Goal: Find contact information: Find contact information

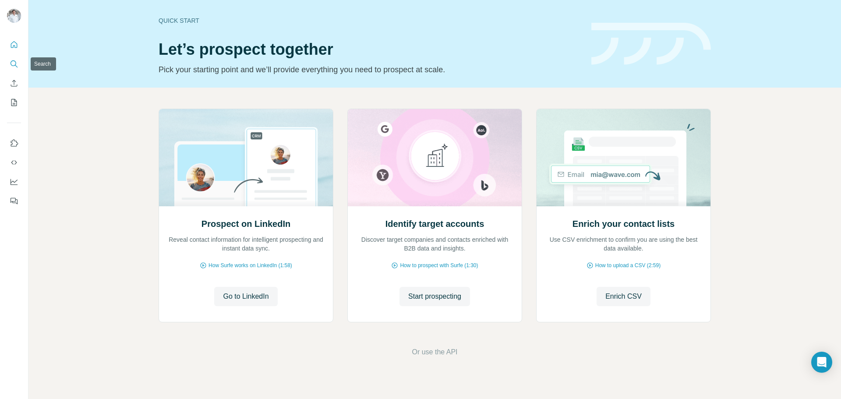
click at [14, 63] on icon "Search" at bounding box center [14, 64] width 9 height 9
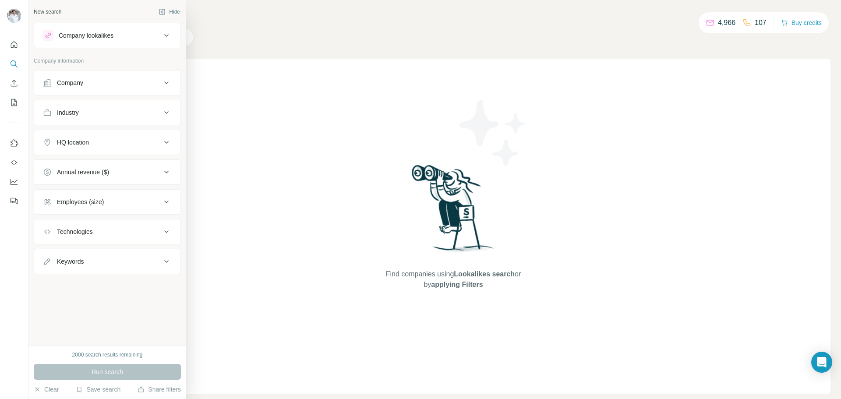
click at [79, 82] on div "Company" at bounding box center [70, 82] width 26 height 9
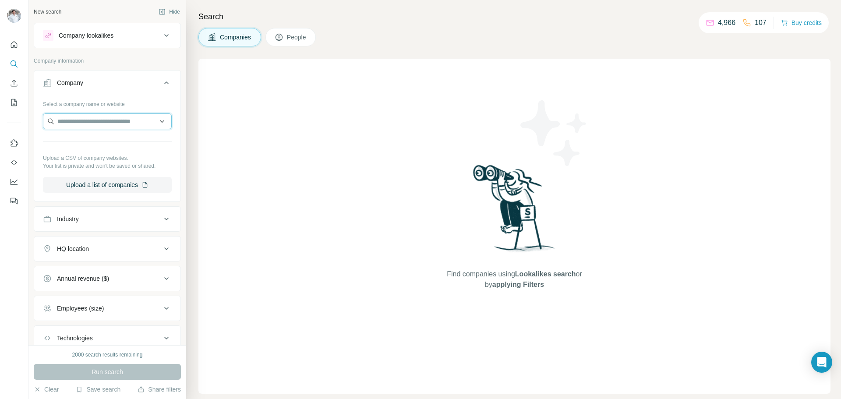
click at [83, 121] on input "text" at bounding box center [107, 122] width 129 height 16
drag, startPoint x: 100, startPoint y: 124, endPoint x: 11, endPoint y: 123, distance: 89.4
click at [10, 122] on div "**********" at bounding box center [420, 199] width 841 height 399
paste input "**********"
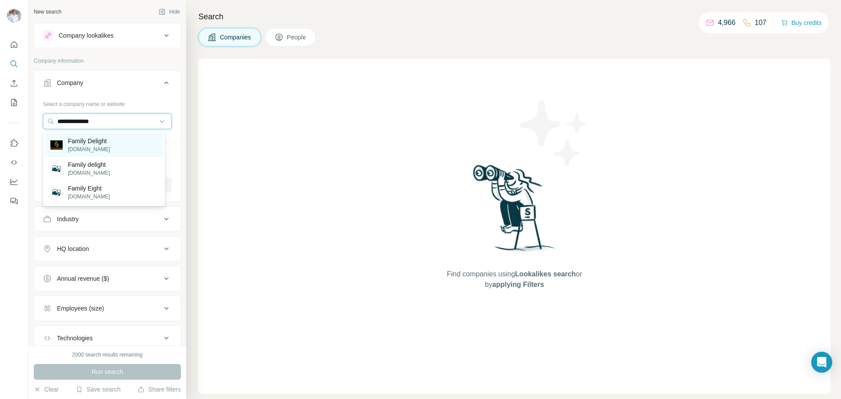
type input "**********"
click at [110, 148] on p "[DOMAIN_NAME]" at bounding box center [89, 149] width 42 height 8
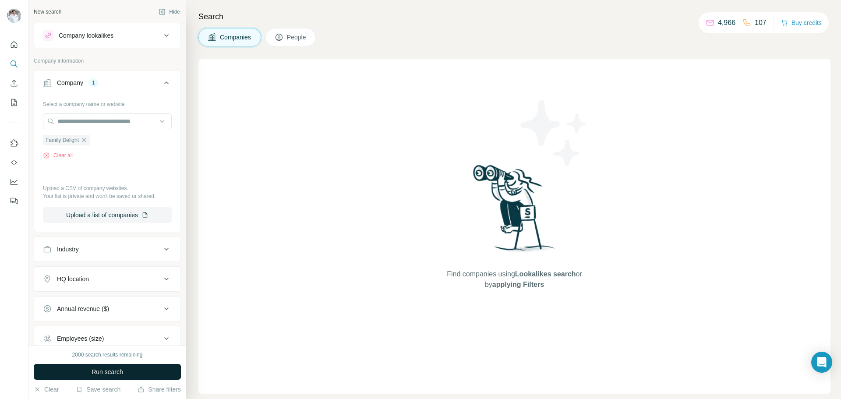
click at [110, 373] on span "Run search" at bounding box center [108, 372] width 32 height 9
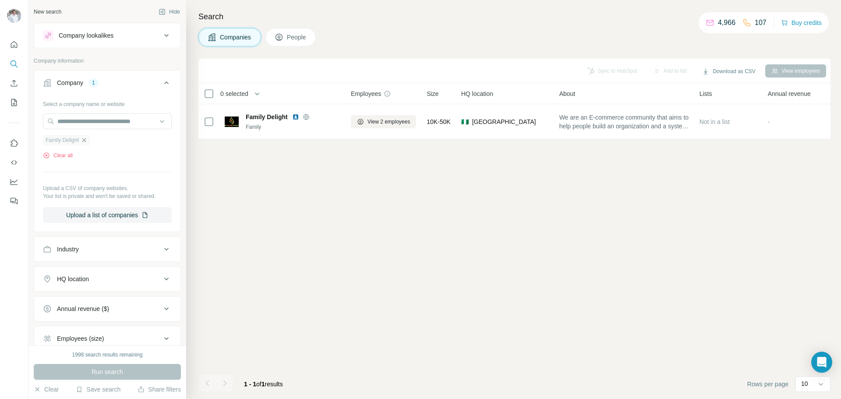
click at [86, 138] on icon "button" at bounding box center [84, 140] width 7 height 7
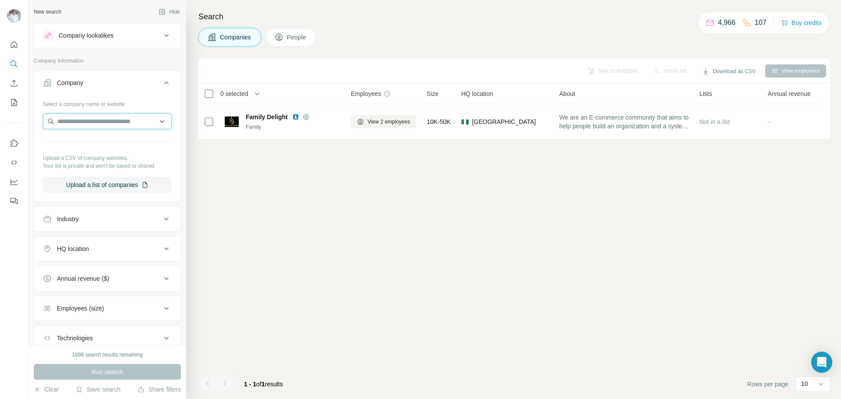
click at [74, 125] on input "text" at bounding box center [107, 122] width 129 height 16
paste input "**********"
type input "**********"
click at [76, 153] on p "[DOMAIN_NAME]" at bounding box center [89, 149] width 42 height 8
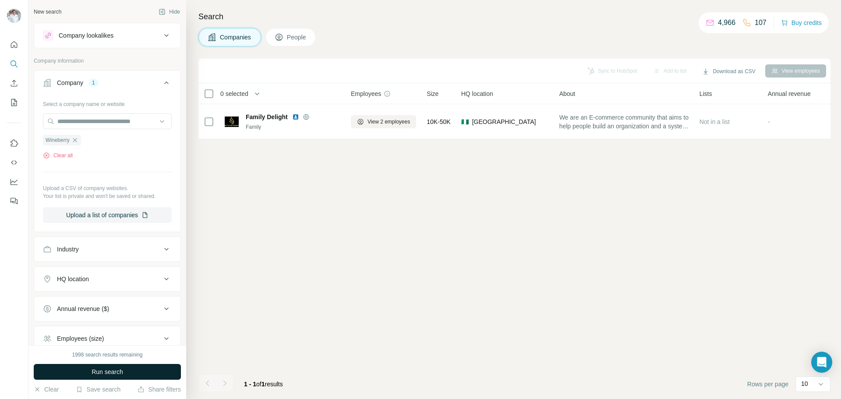
click at [107, 377] on button "Run search" at bounding box center [107, 372] width 147 height 16
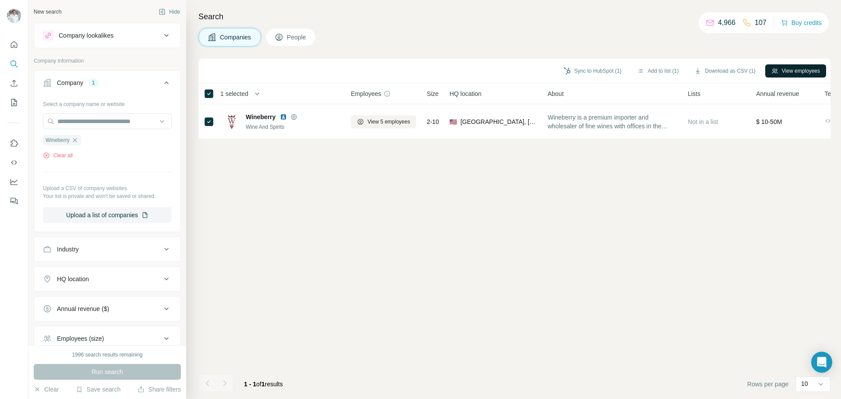
click at [786, 75] on button "View employees" at bounding box center [796, 70] width 61 height 13
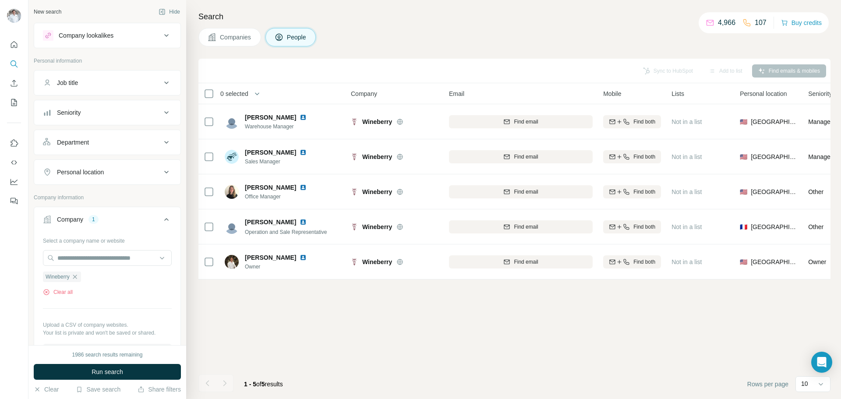
click at [228, 39] on span "Companies" at bounding box center [236, 37] width 32 height 9
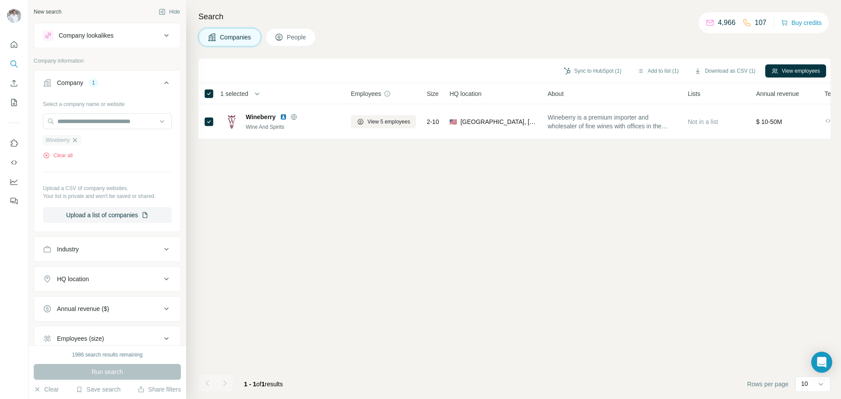
click at [74, 142] on icon "button" at bounding box center [74, 140] width 7 height 7
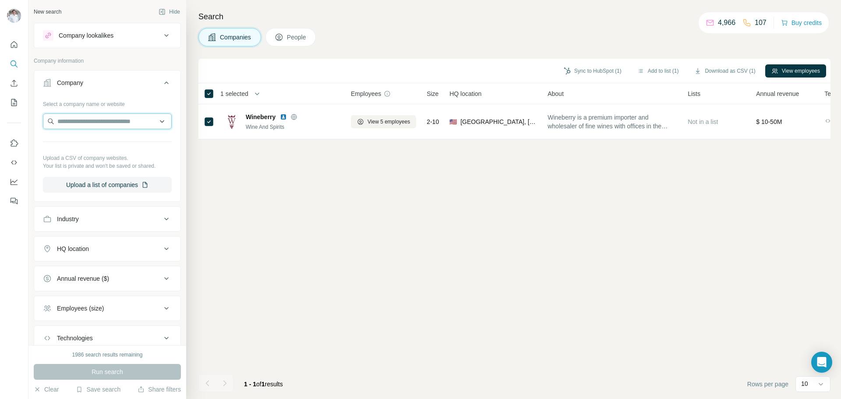
click at [74, 122] on input "text" at bounding box center [107, 122] width 129 height 16
paste input "**********"
drag, startPoint x: 99, startPoint y: 121, endPoint x: 143, endPoint y: 122, distance: 44.3
click at [143, 122] on input "**********" at bounding box center [107, 122] width 129 height 16
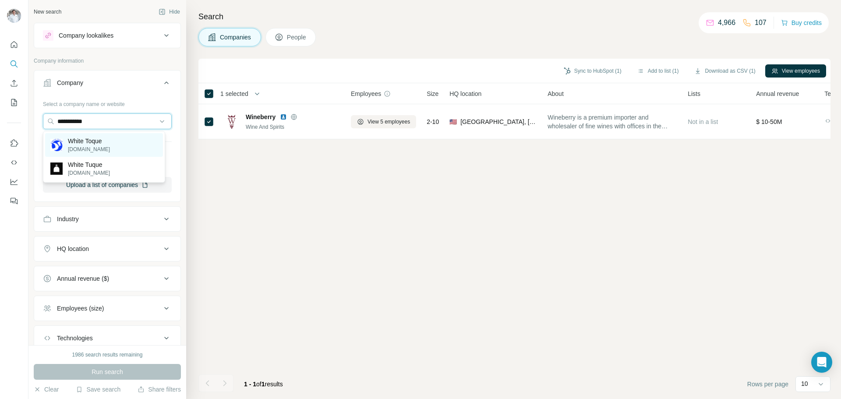
type input "**********"
click at [106, 139] on p "White Toque" at bounding box center [89, 141] width 42 height 9
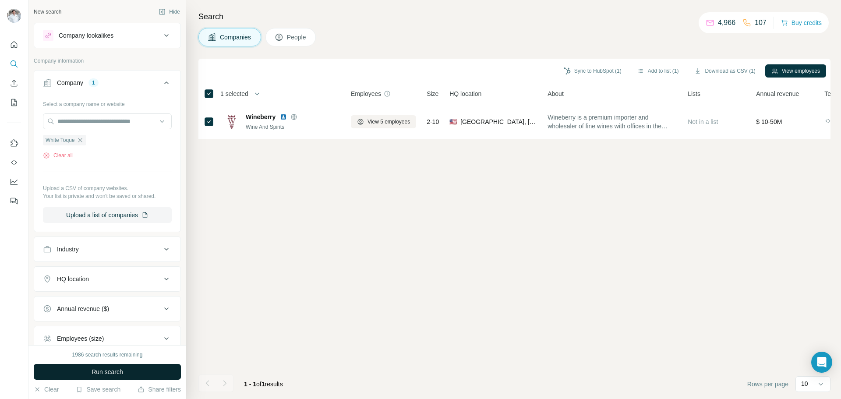
click at [105, 372] on span "Run search" at bounding box center [108, 372] width 32 height 9
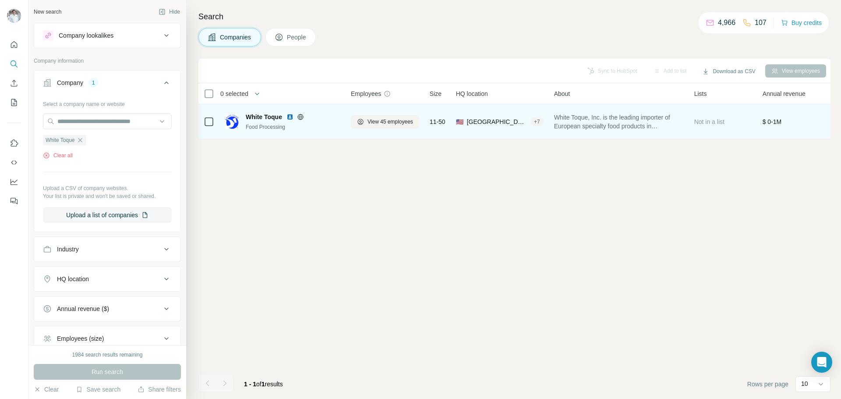
click at [202, 122] on td at bounding box center [209, 121] width 21 height 35
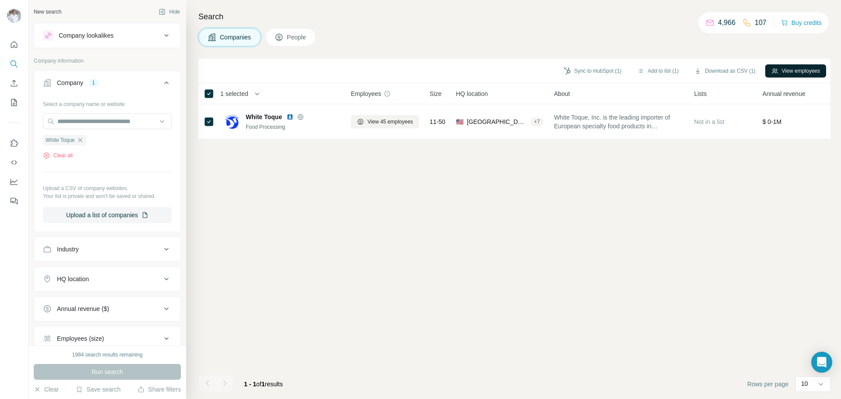
click at [800, 71] on button "View employees" at bounding box center [796, 70] width 61 height 13
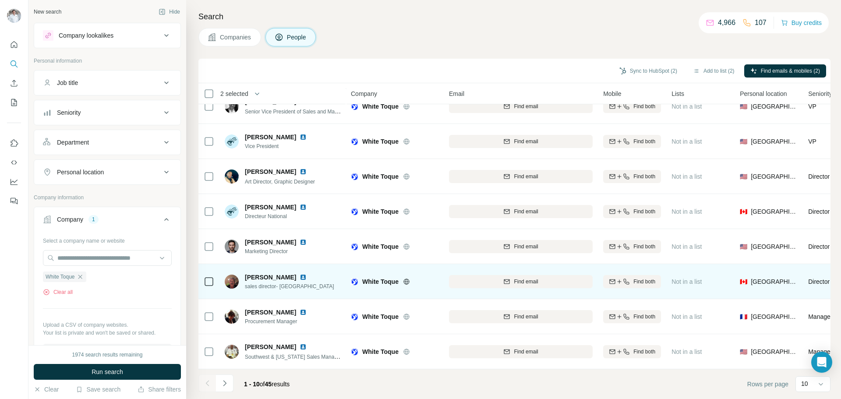
scroll to position [90, 0]
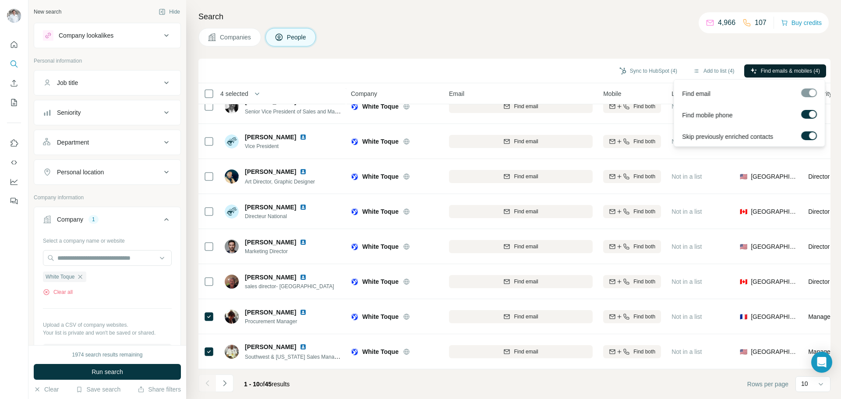
click at [770, 72] on span "Find emails & mobiles (4)" at bounding box center [790, 71] width 59 height 8
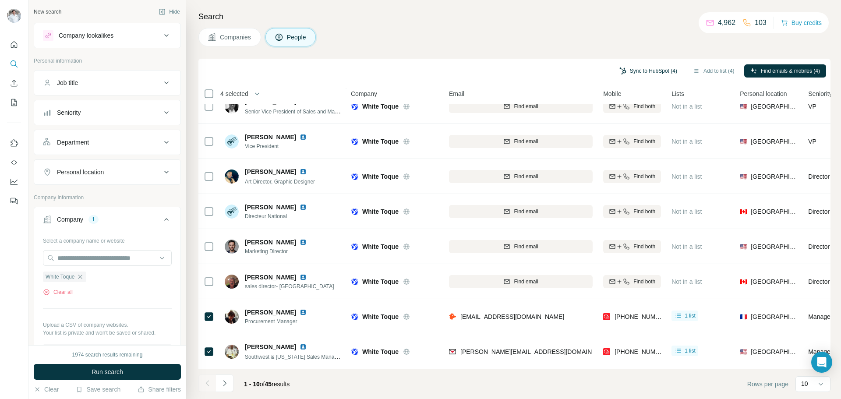
click at [637, 72] on button "Sync to HubSpot (4)" at bounding box center [649, 70] width 70 height 13
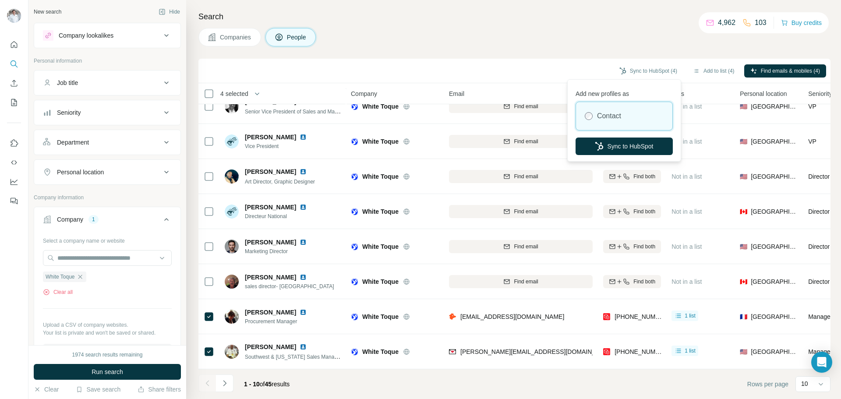
click at [633, 116] on div "Contact" at bounding box center [624, 116] width 96 height 28
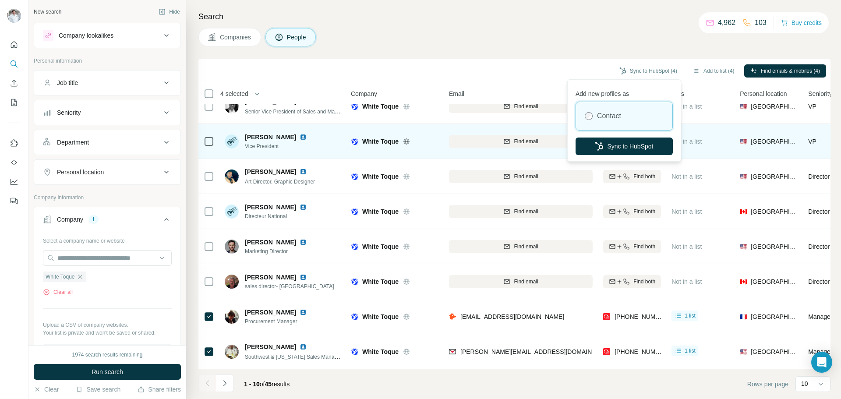
click at [625, 148] on button "Sync to HubSpot" at bounding box center [624, 147] width 97 height 18
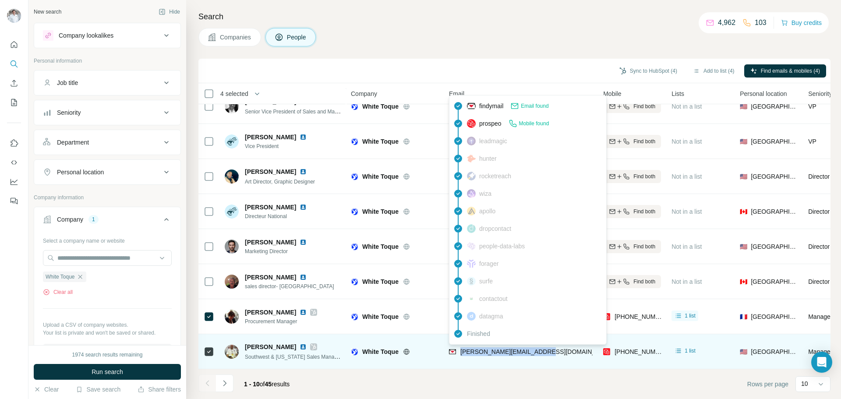
drag, startPoint x: 550, startPoint y: 344, endPoint x: 461, endPoint y: 349, distance: 88.2
click at [461, 349] on div "[PERSON_NAME][EMAIL_ADDRESS][DOMAIN_NAME]" at bounding box center [521, 352] width 144 height 24
copy span "[PERSON_NAME][EMAIL_ADDRESS][DOMAIN_NAME]"
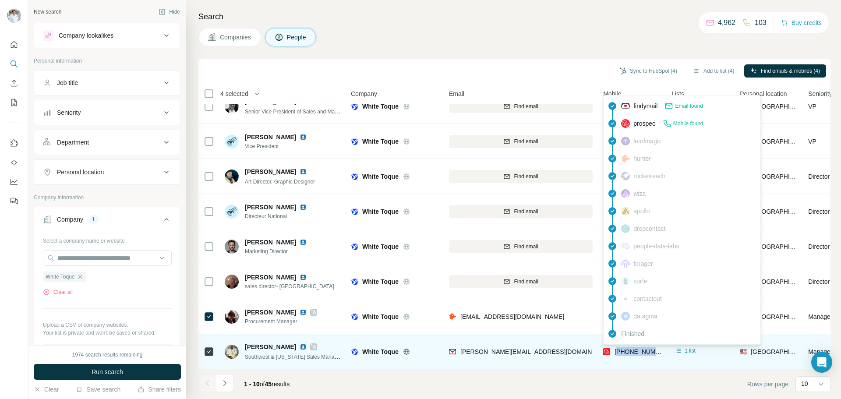
drag, startPoint x: 660, startPoint y: 348, endPoint x: 620, endPoint y: 348, distance: 39.4
click at [620, 348] on div "[PHONE_NUMBER]" at bounding box center [632, 352] width 58 height 24
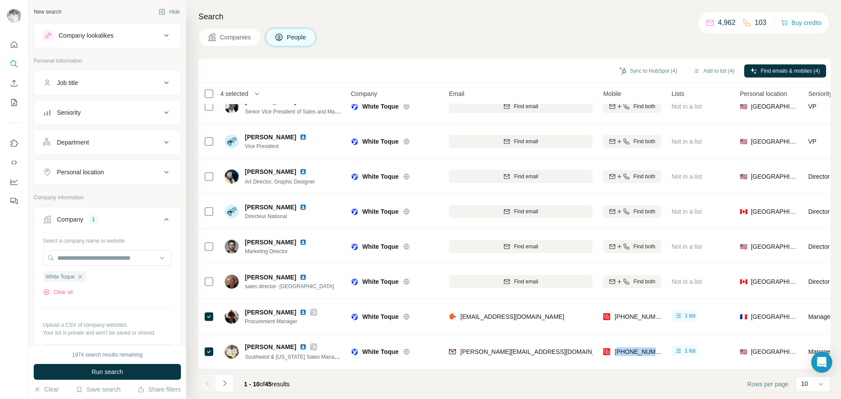
copy span "13038177105"
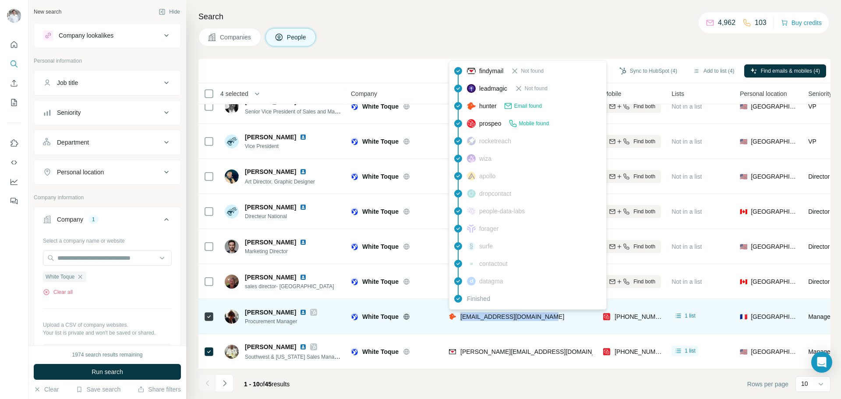
drag, startPoint x: 554, startPoint y: 313, endPoint x: 461, endPoint y: 315, distance: 92.9
click at [461, 315] on div "[EMAIL_ADDRESS][DOMAIN_NAME]" at bounding box center [521, 317] width 144 height 24
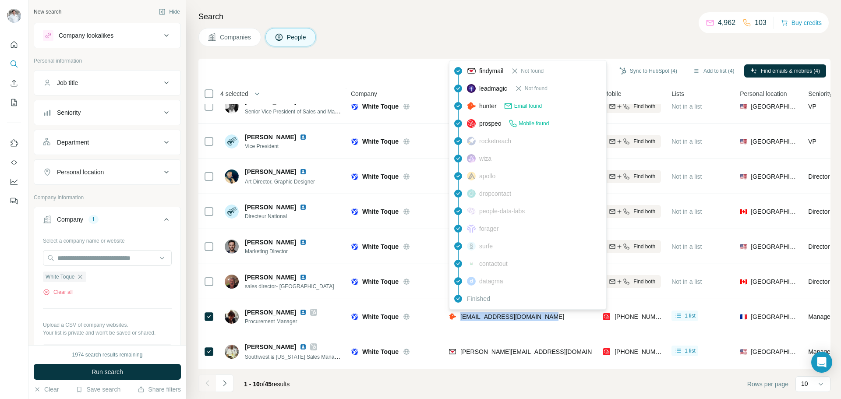
copy span "[EMAIL_ADDRESS][DOMAIN_NAME]"
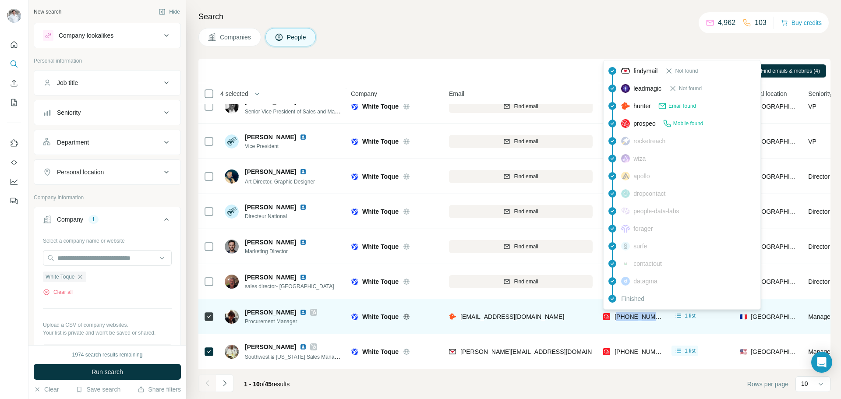
drag, startPoint x: 663, startPoint y: 312, endPoint x: 618, endPoint y: 314, distance: 45.2
click at [618, 314] on td "[PHONE_NUMBER]" at bounding box center [632, 316] width 68 height 35
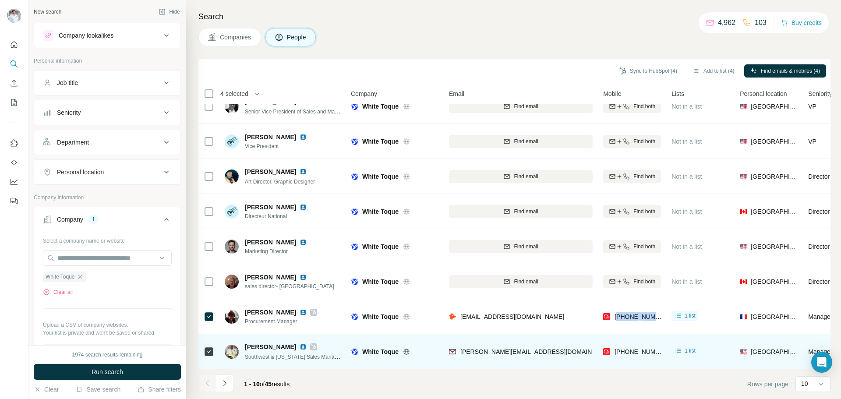
copy span "33625444653"
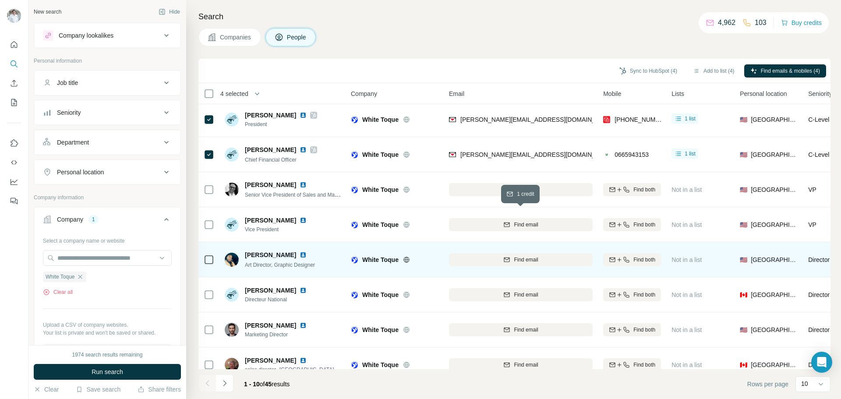
scroll to position [0, 0]
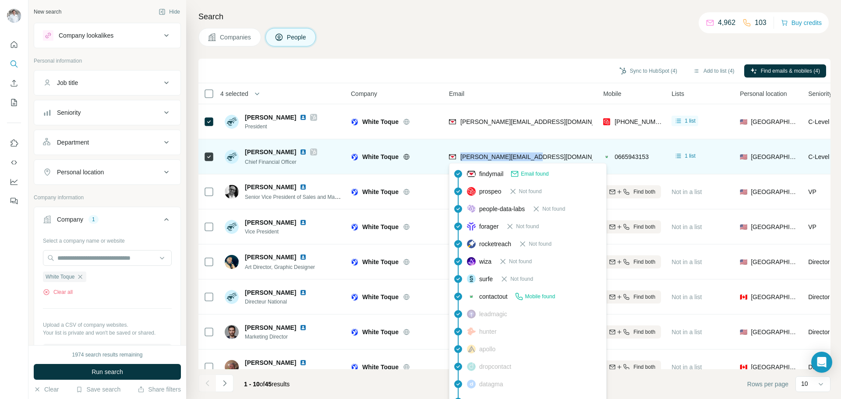
drag, startPoint x: 544, startPoint y: 159, endPoint x: 461, endPoint y: 159, distance: 82.8
click at [461, 159] on div "[PERSON_NAME][EMAIL_ADDRESS][DOMAIN_NAME]" at bounding box center [521, 157] width 144 height 24
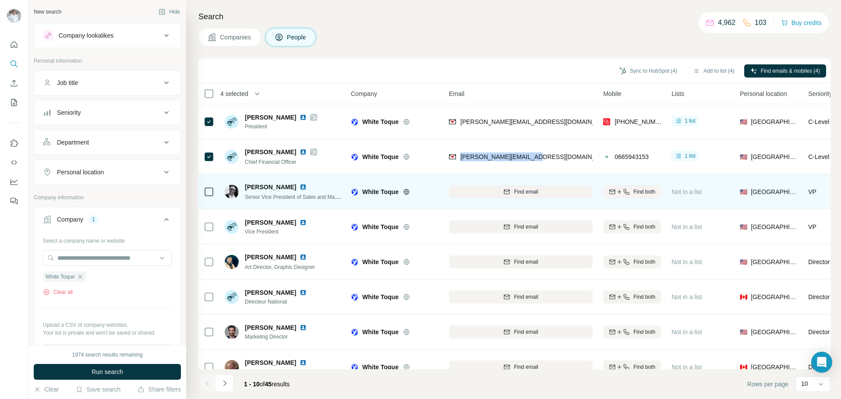
copy span "[PERSON_NAME][EMAIL_ADDRESS][DOMAIN_NAME]"
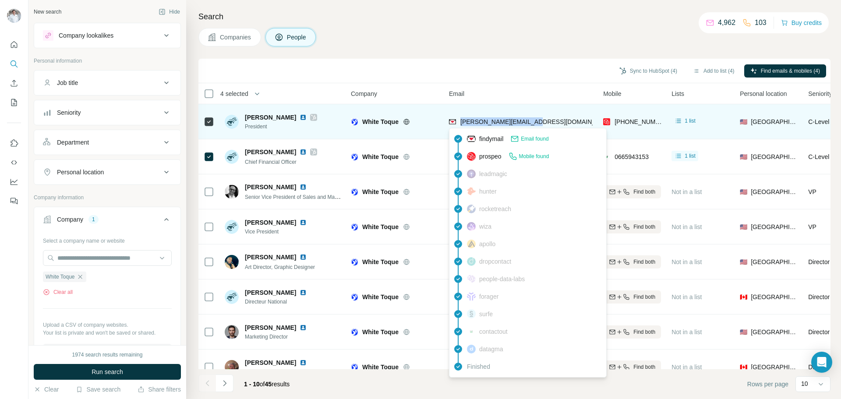
drag, startPoint x: 540, startPoint y: 124, endPoint x: 461, endPoint y: 125, distance: 78.5
click at [461, 124] on div "[PERSON_NAME][EMAIL_ADDRESS][DOMAIN_NAME]" at bounding box center [521, 122] width 144 height 24
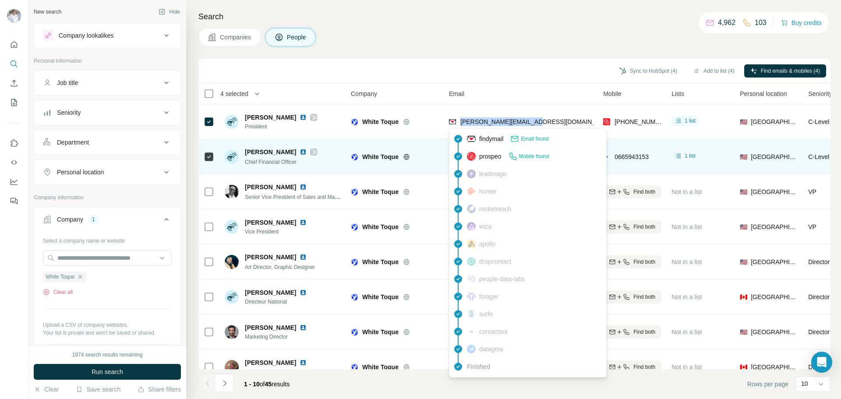
copy span "[PERSON_NAME][EMAIL_ADDRESS][DOMAIN_NAME]"
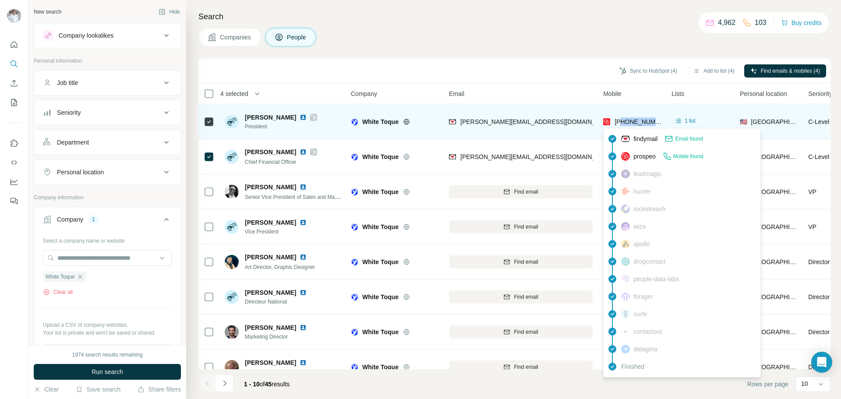
drag, startPoint x: 663, startPoint y: 121, endPoint x: 622, endPoint y: 124, distance: 41.3
click at [622, 124] on td "[PHONE_NUMBER]" at bounding box center [632, 121] width 68 height 35
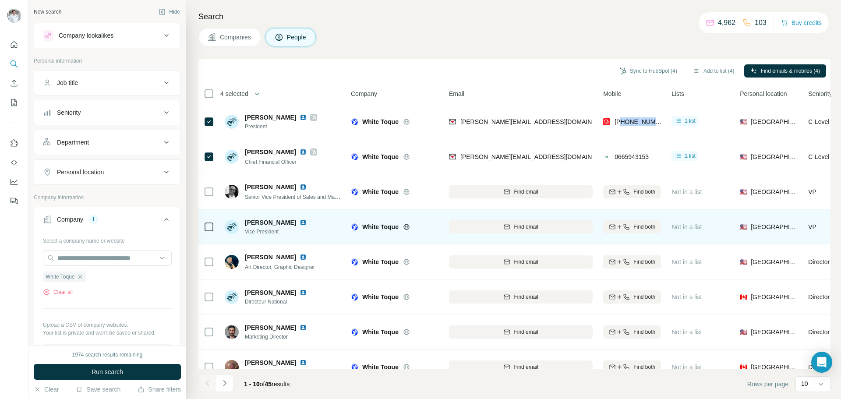
copy span "9087597565"
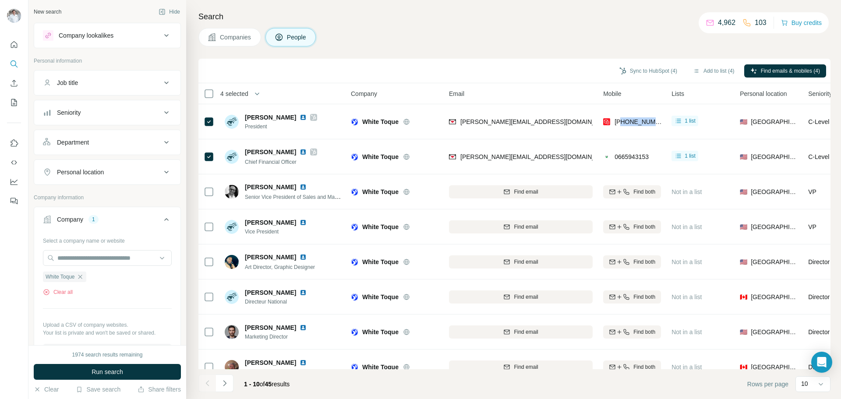
click at [161, 33] on icon at bounding box center [166, 35] width 11 height 11
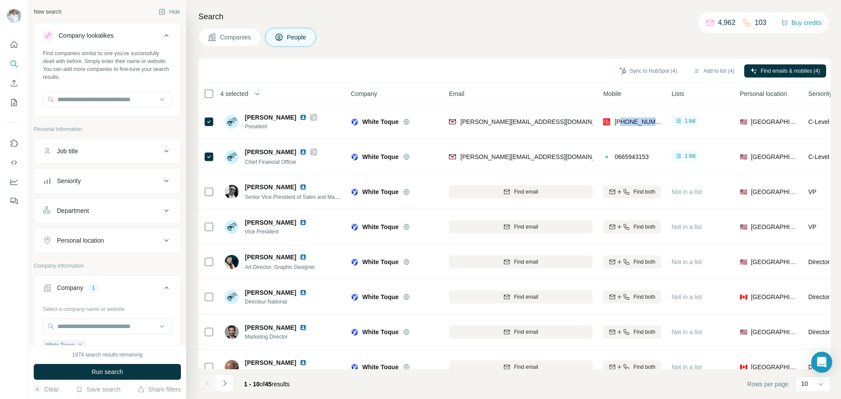
click at [161, 33] on icon at bounding box center [166, 35] width 11 height 11
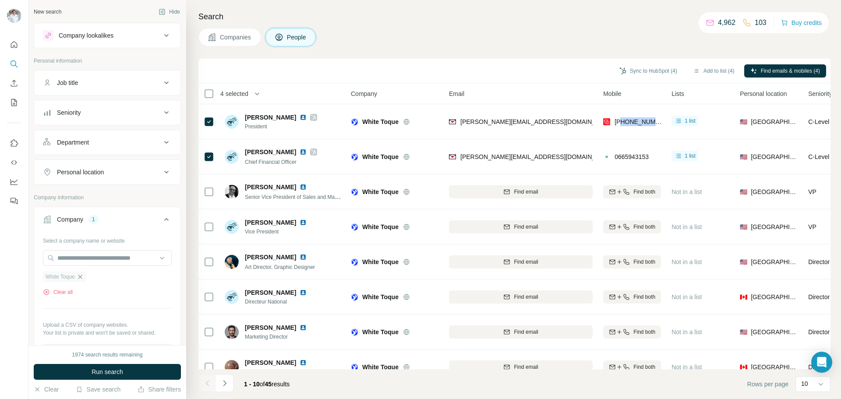
click at [84, 276] on icon "button" at bounding box center [80, 276] width 7 height 7
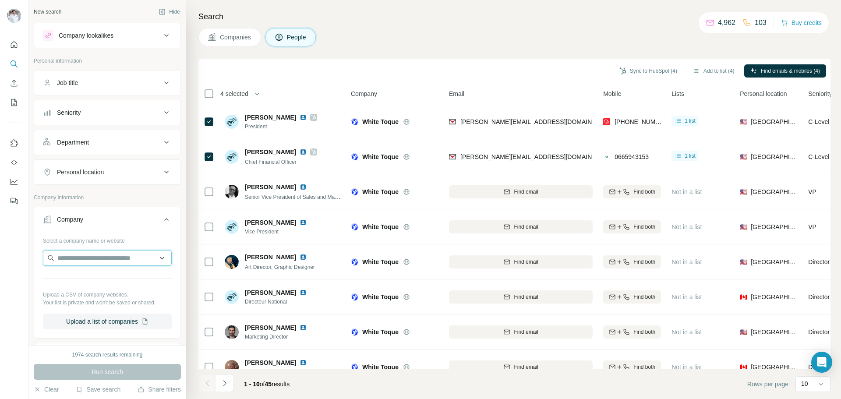
click at [78, 261] on input "text" at bounding box center [107, 258] width 129 height 16
paste input "**********"
drag, startPoint x: 107, startPoint y: 256, endPoint x: 162, endPoint y: 260, distance: 55.4
click at [162, 260] on input "**********" at bounding box center [107, 258] width 129 height 16
type input "**********"
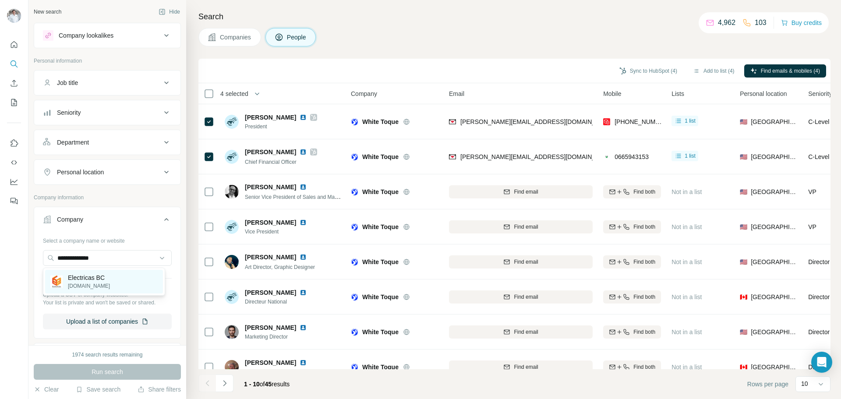
click at [120, 277] on div "Electricas BC [DOMAIN_NAME]" at bounding box center [104, 282] width 118 height 24
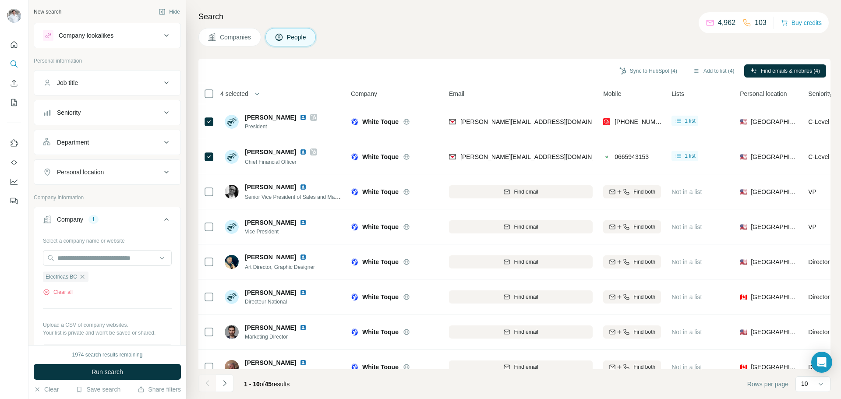
click at [112, 375] on span "Run search" at bounding box center [108, 372] width 32 height 9
